Goal: Find specific page/section: Find specific page/section

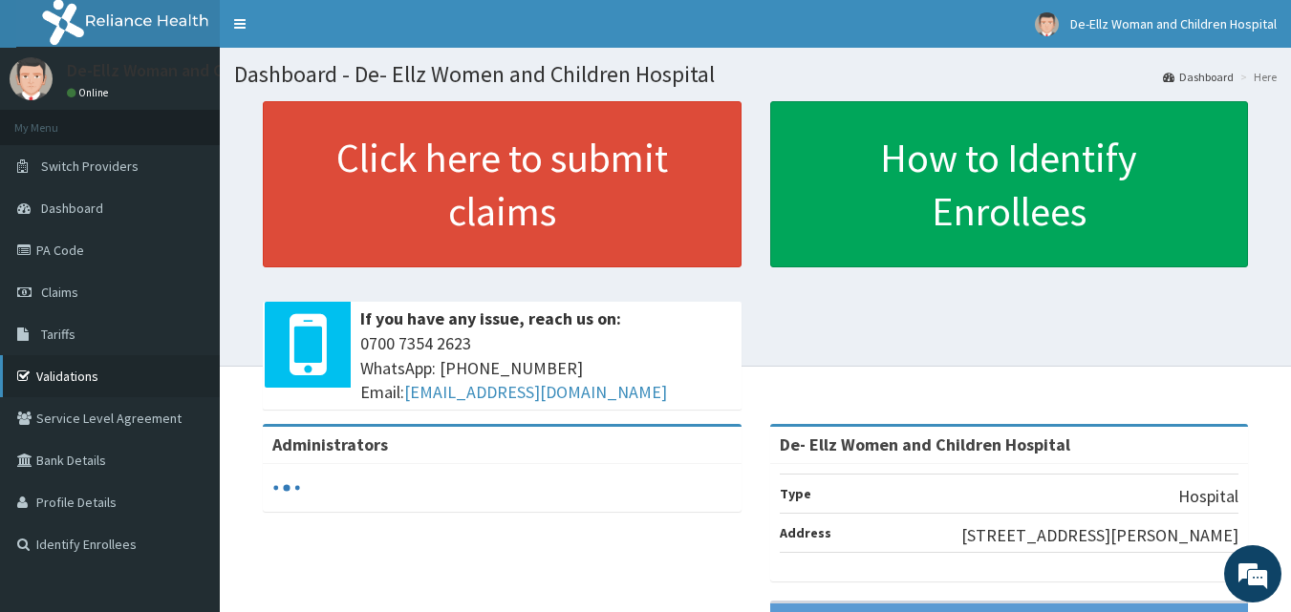
click at [67, 365] on link "Validations" at bounding box center [110, 376] width 220 height 42
click at [70, 375] on link "Validations" at bounding box center [110, 376] width 220 height 42
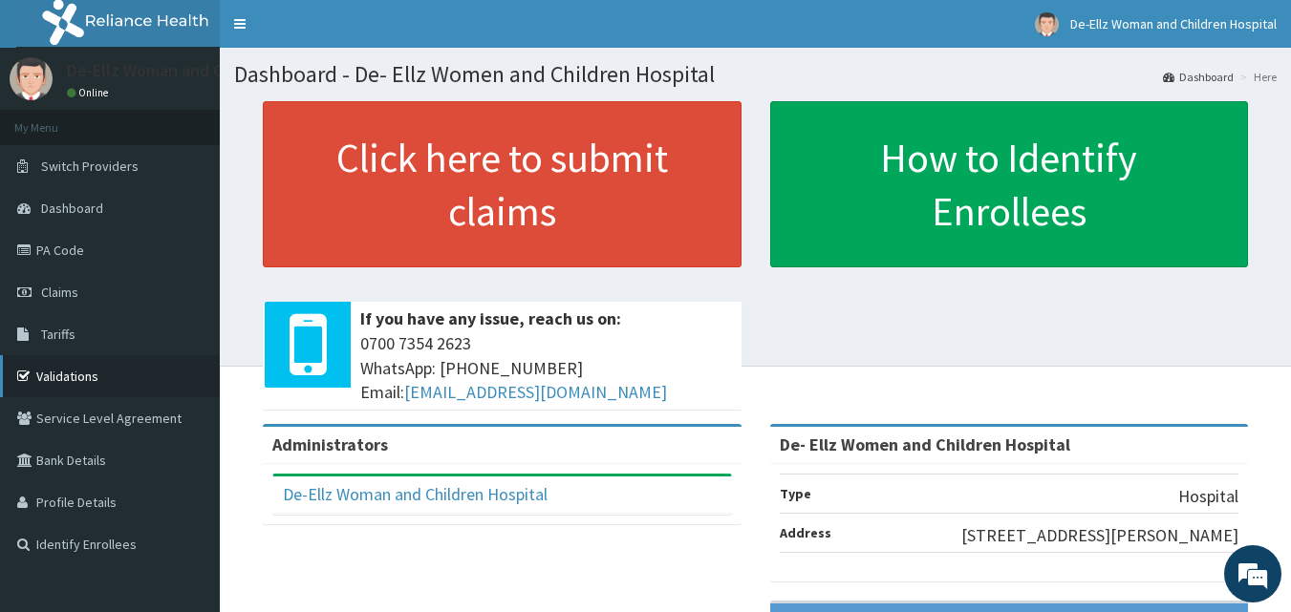
click at [69, 377] on link "Validations" at bounding box center [110, 376] width 220 height 42
